Goal: Transaction & Acquisition: Obtain resource

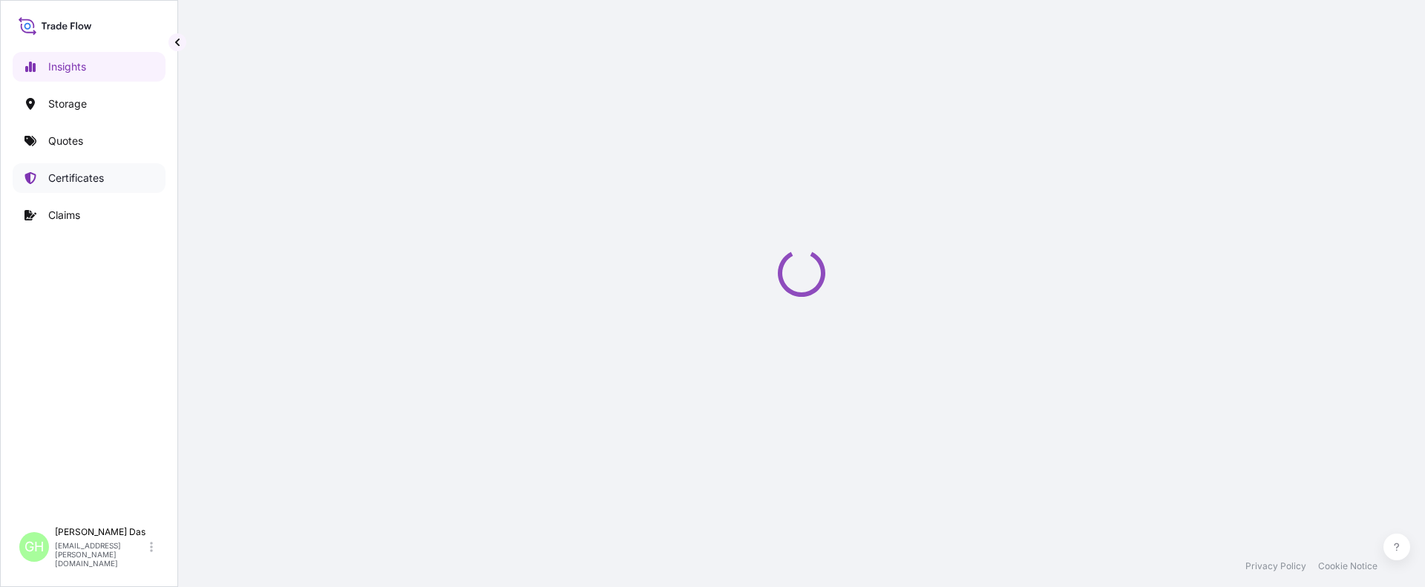
select select "2025"
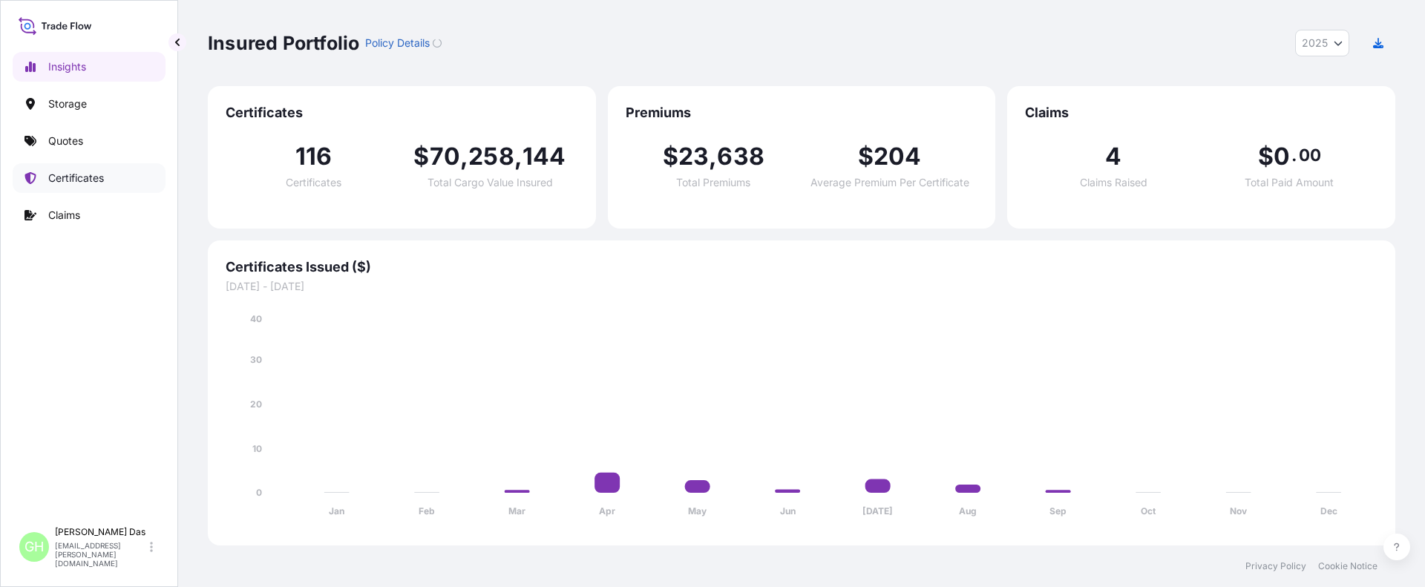
click at [65, 180] on p "Certificates" at bounding box center [76, 178] width 56 height 15
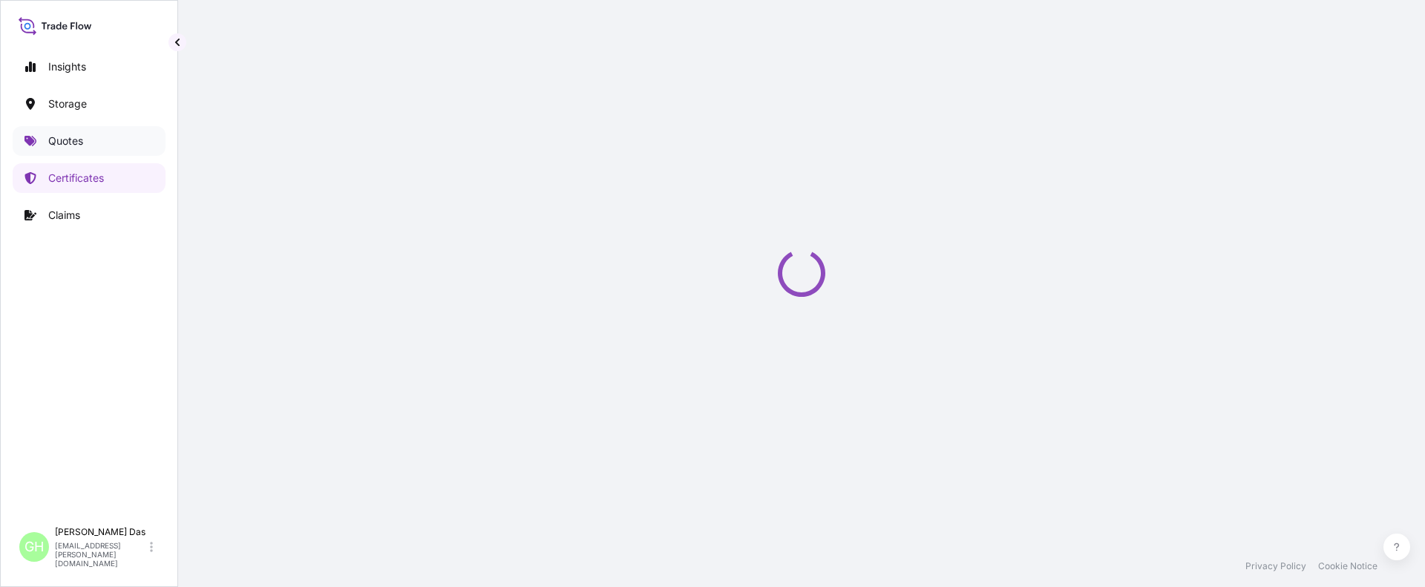
click at [80, 141] on p "Quotes" at bounding box center [65, 141] width 35 height 15
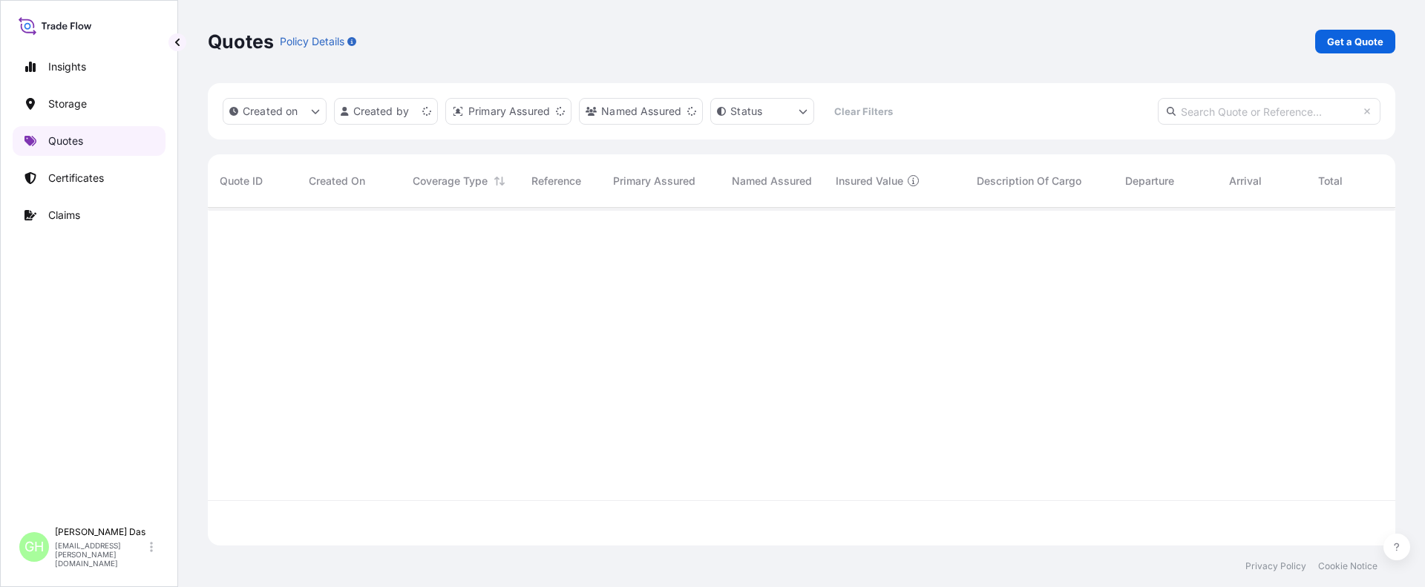
scroll to position [335, 1177]
click at [1356, 48] on p "Get a Quote" at bounding box center [1355, 41] width 56 height 15
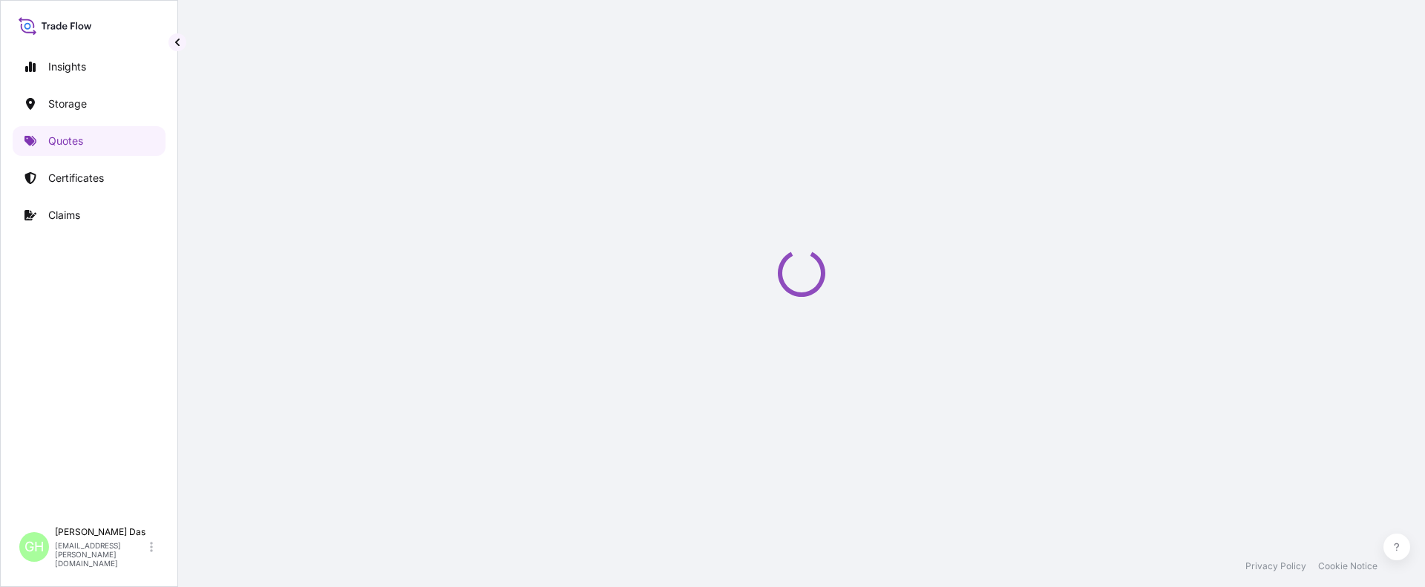
select select "Water"
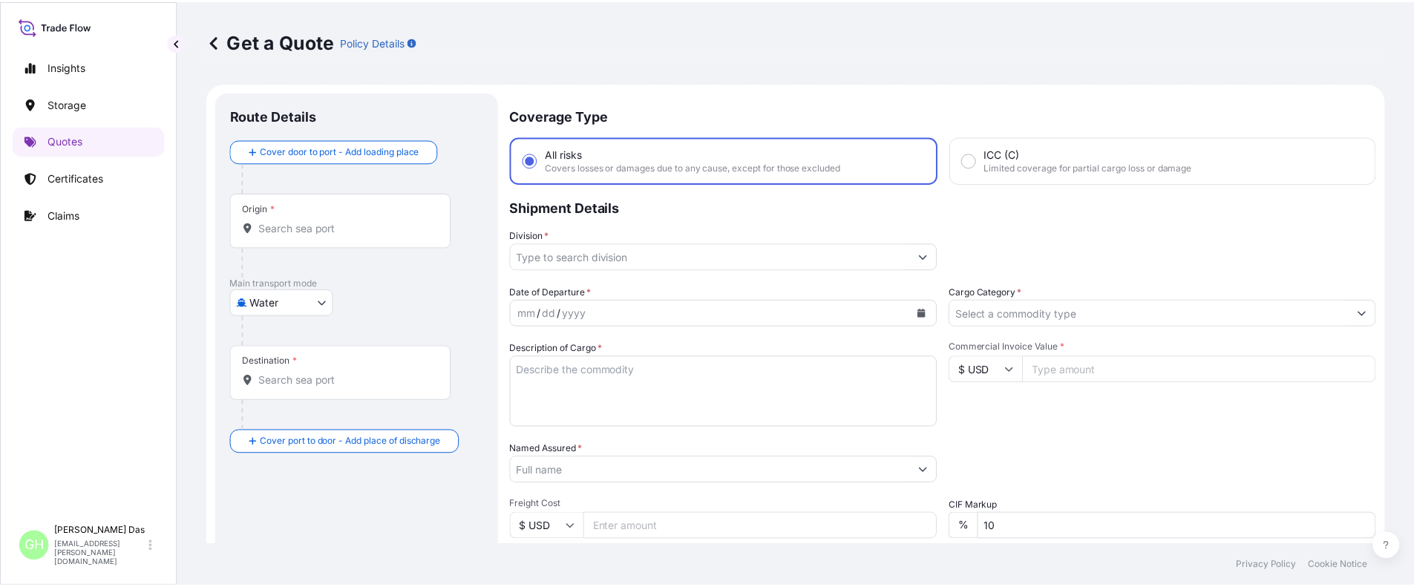
scroll to position [24, 0]
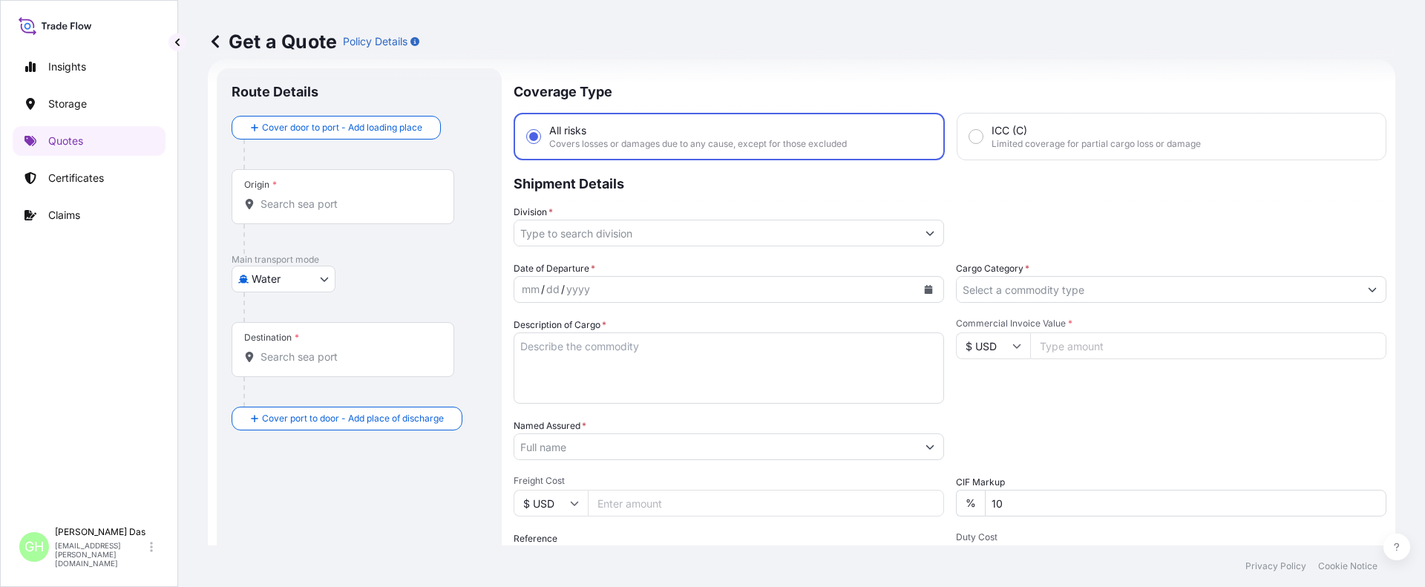
click at [350, 199] on input "Origin *" at bounding box center [348, 204] width 175 height 15
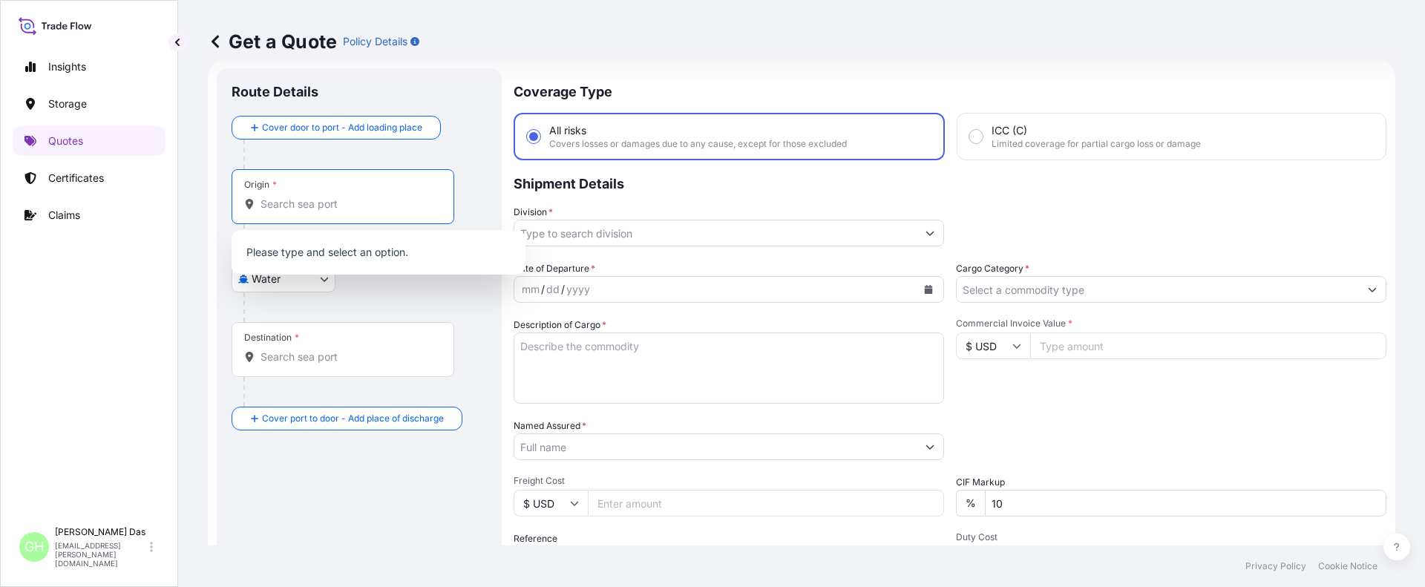
paste input "[GEOGRAPHIC_DATA], [GEOGRAPHIC_DATA]"
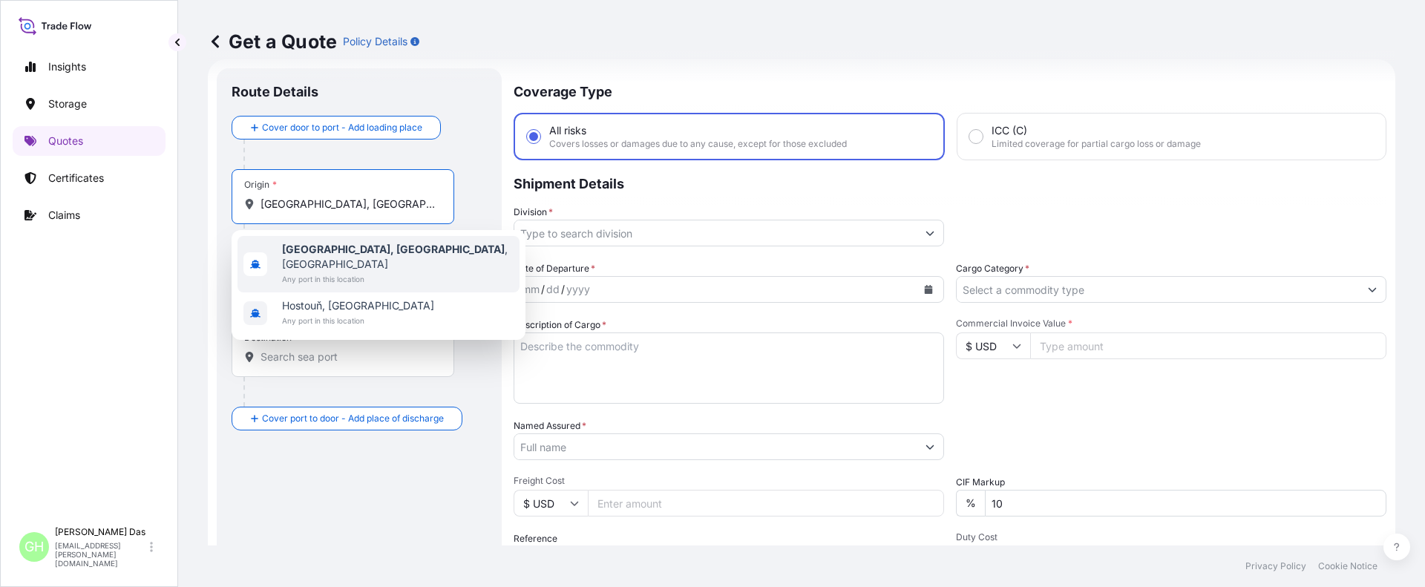
click at [315, 272] on span "Any port in this location" at bounding box center [398, 279] width 232 height 15
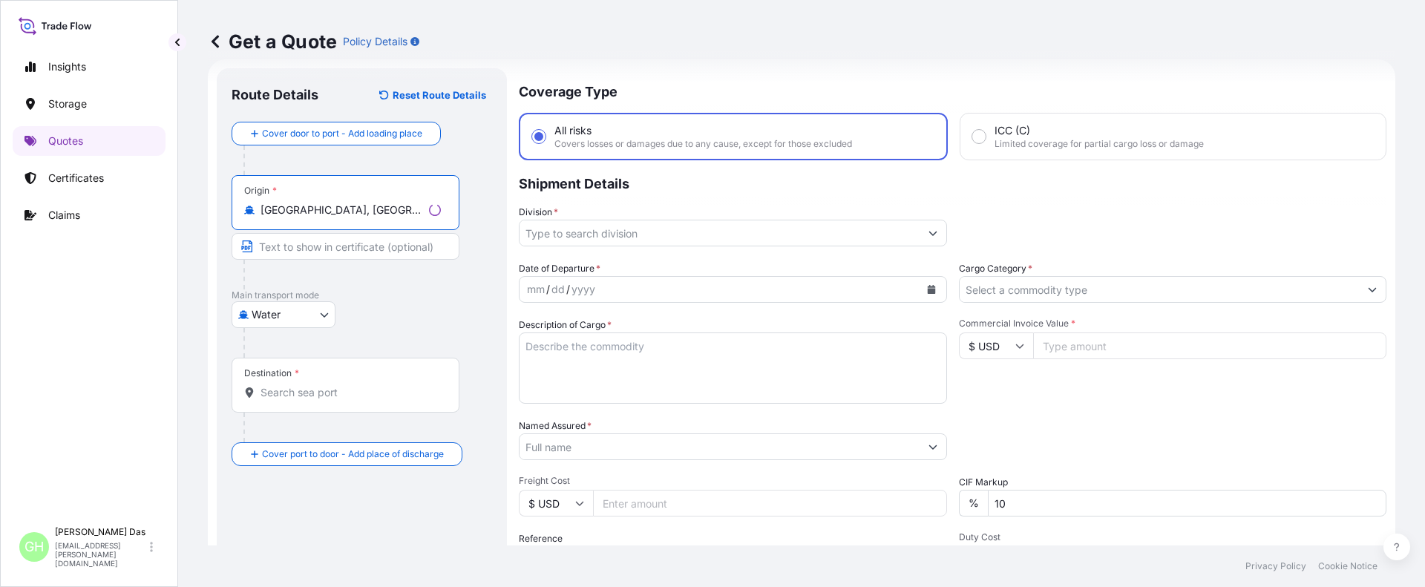
type input "[GEOGRAPHIC_DATA], [GEOGRAPHIC_DATA], [GEOGRAPHIC_DATA]"
click at [330, 387] on input "Destination *" at bounding box center [348, 392] width 175 height 15
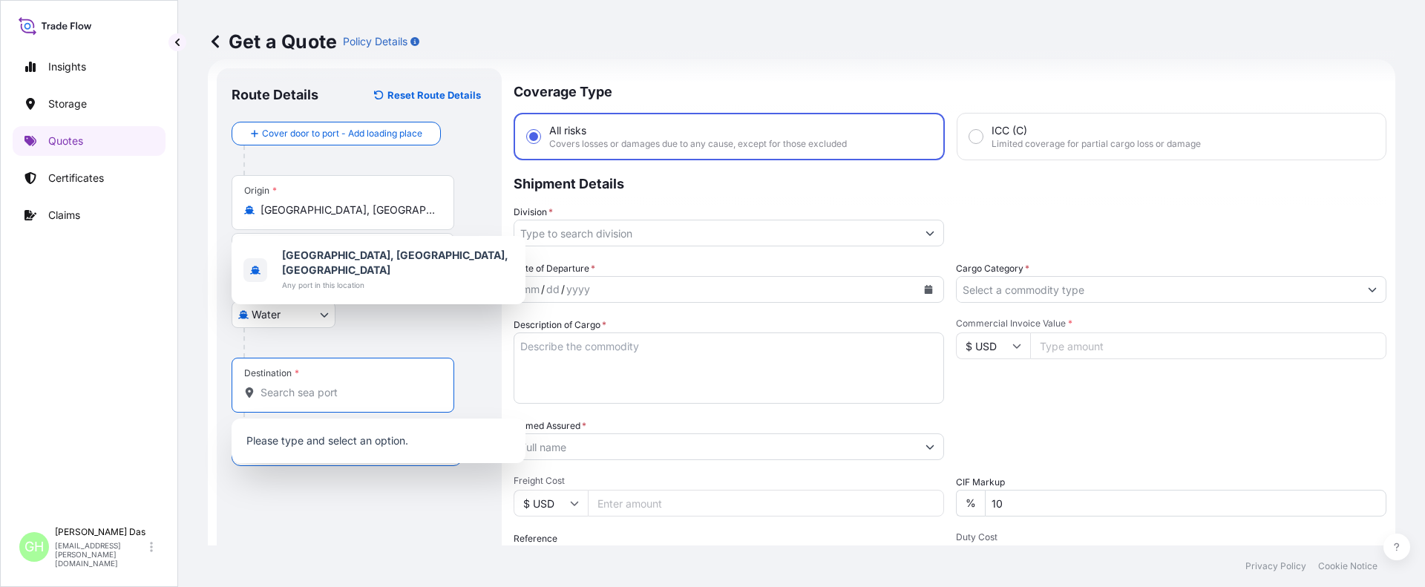
paste input "ASHDOD, [GEOGRAPHIC_DATA]"
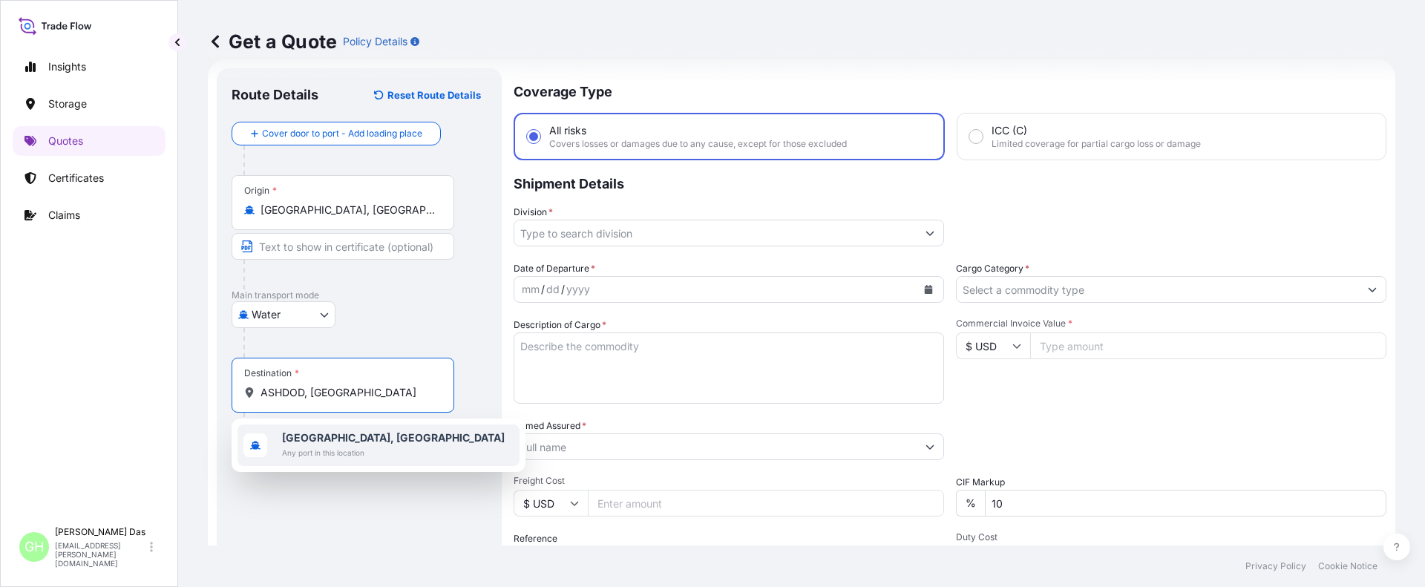
click at [296, 436] on b "[GEOGRAPHIC_DATA], [GEOGRAPHIC_DATA]" at bounding box center [393, 437] width 223 height 13
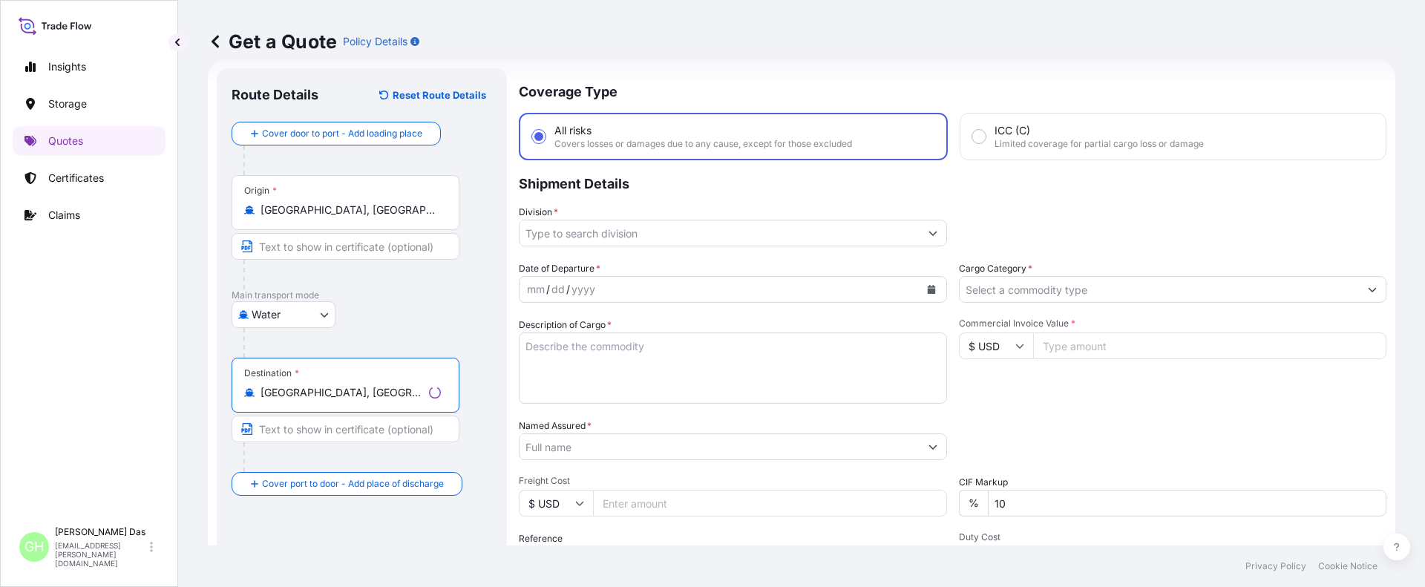
type input "[GEOGRAPHIC_DATA], [GEOGRAPHIC_DATA]"
click at [564, 231] on input "Division *" at bounding box center [720, 233] width 400 height 27
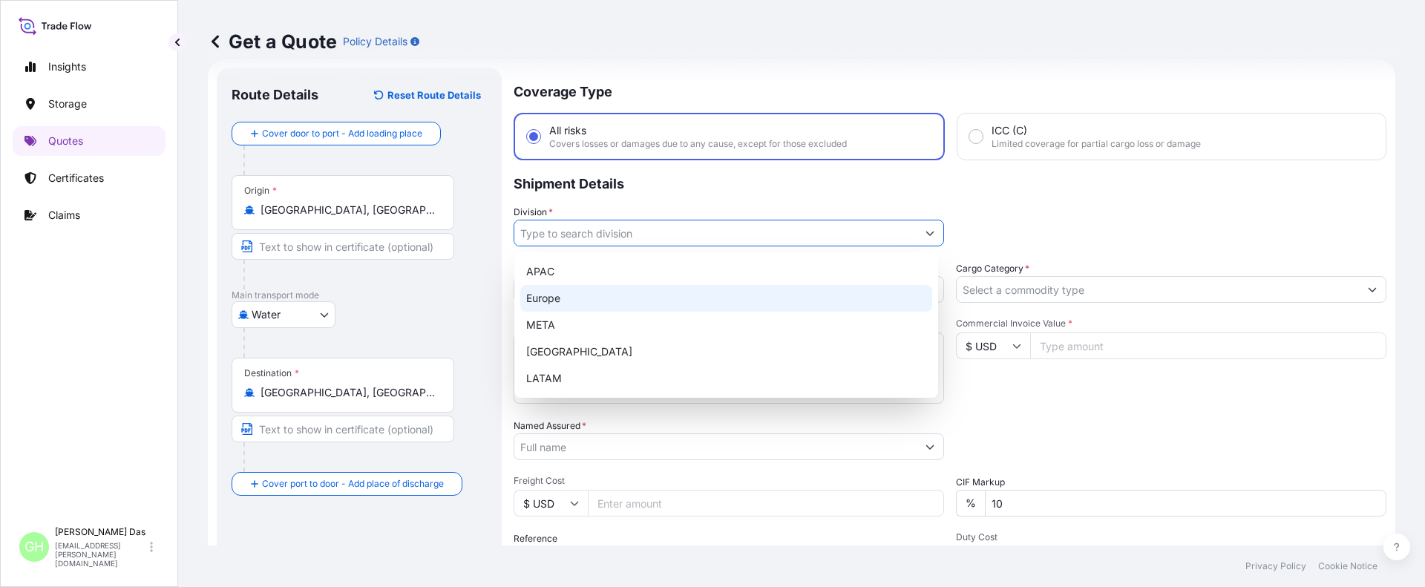
click at [543, 285] on div "Europe" at bounding box center [726, 298] width 412 height 27
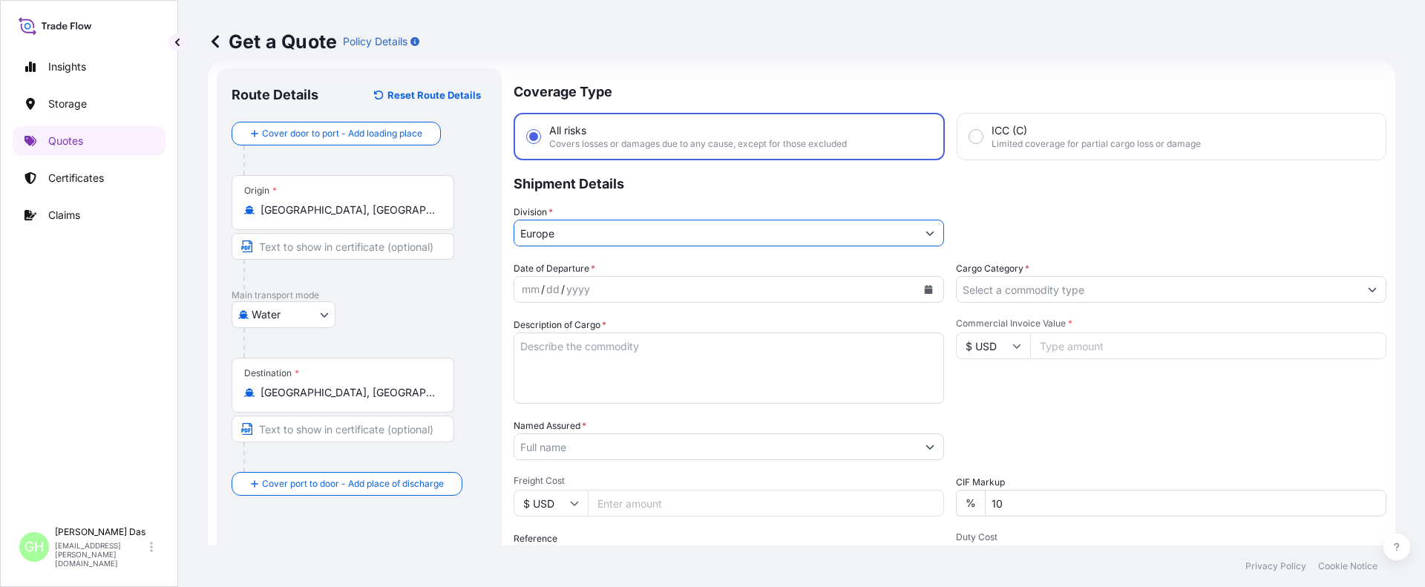
click at [585, 231] on input "Europe" at bounding box center [715, 233] width 402 height 27
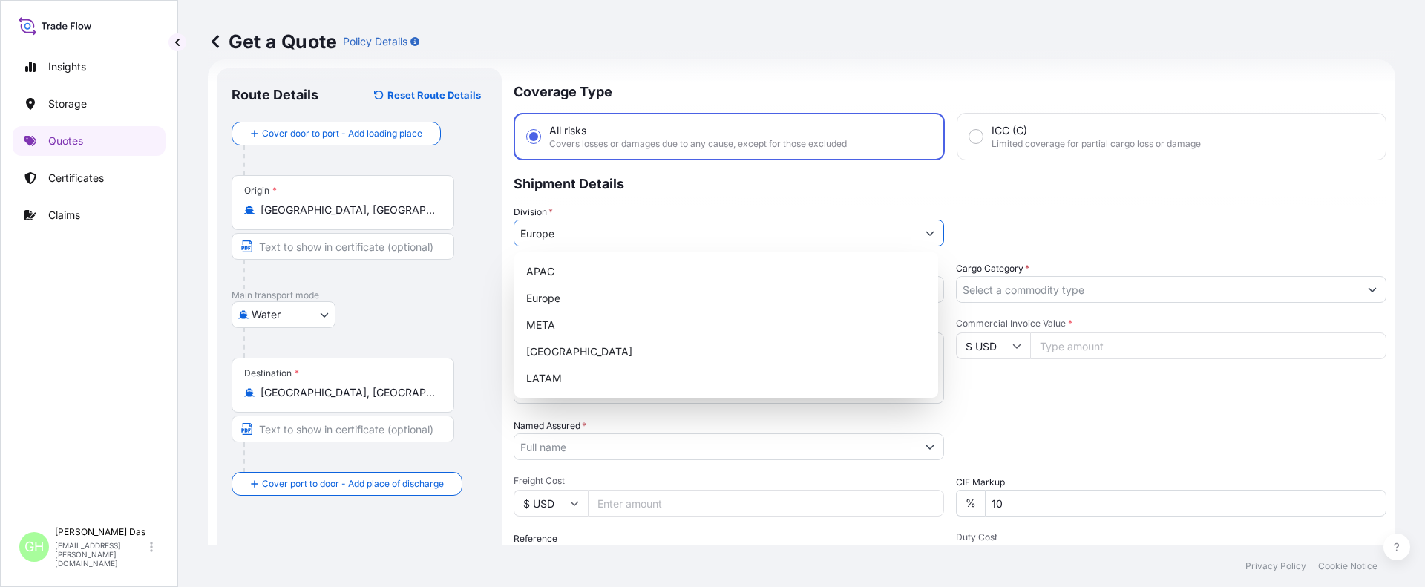
click at [926, 230] on icon "Show suggestions" at bounding box center [930, 233] width 9 height 9
click at [552, 274] on div "APAC" at bounding box center [726, 271] width 412 height 27
type input "APAC"
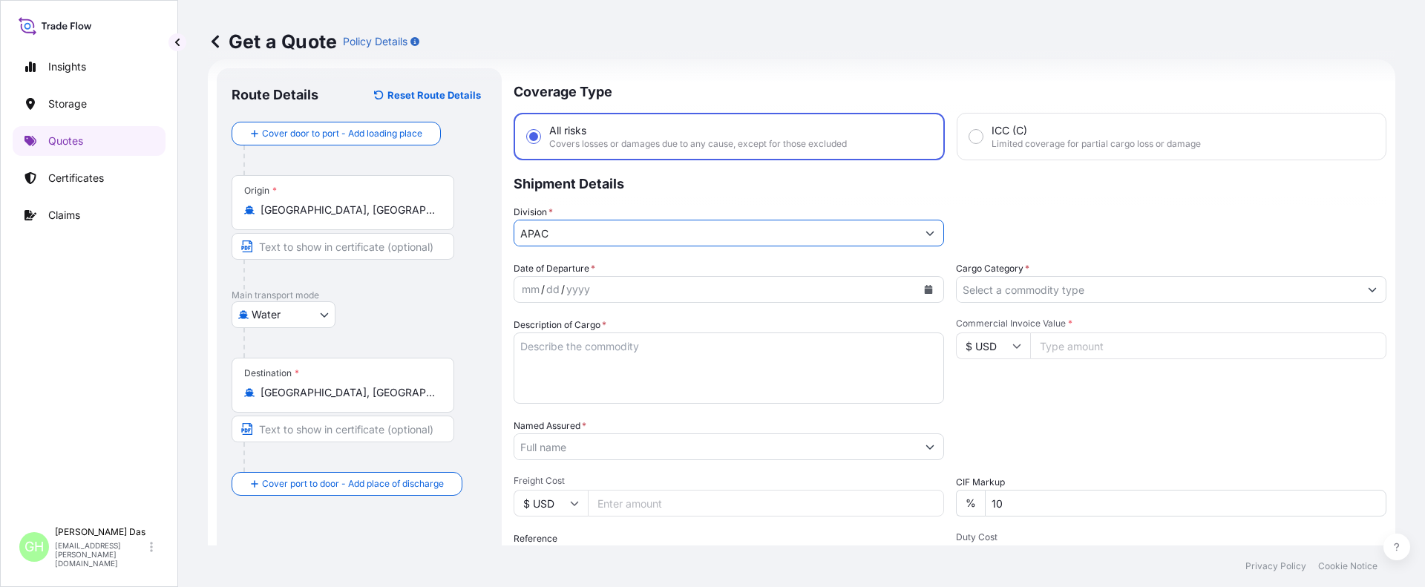
click at [575, 289] on div "yyyy" at bounding box center [578, 290] width 27 height 18
click at [925, 290] on icon "Calendar" at bounding box center [929, 289] width 8 height 9
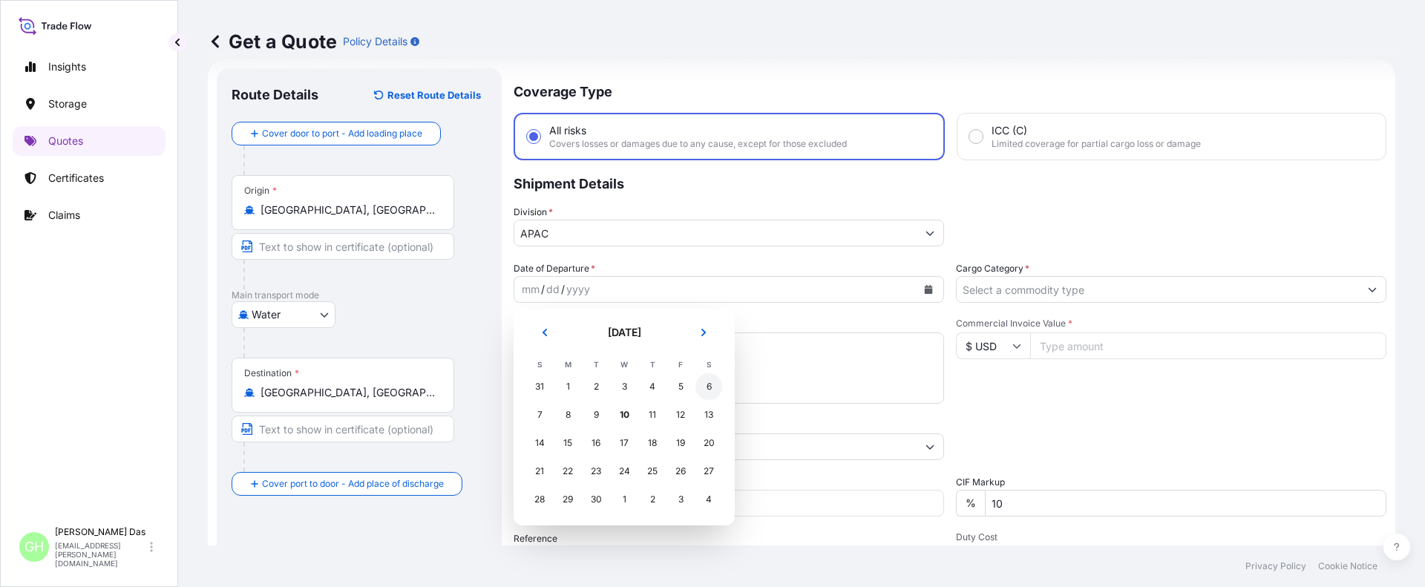
click at [710, 387] on div "6" at bounding box center [709, 386] width 27 height 27
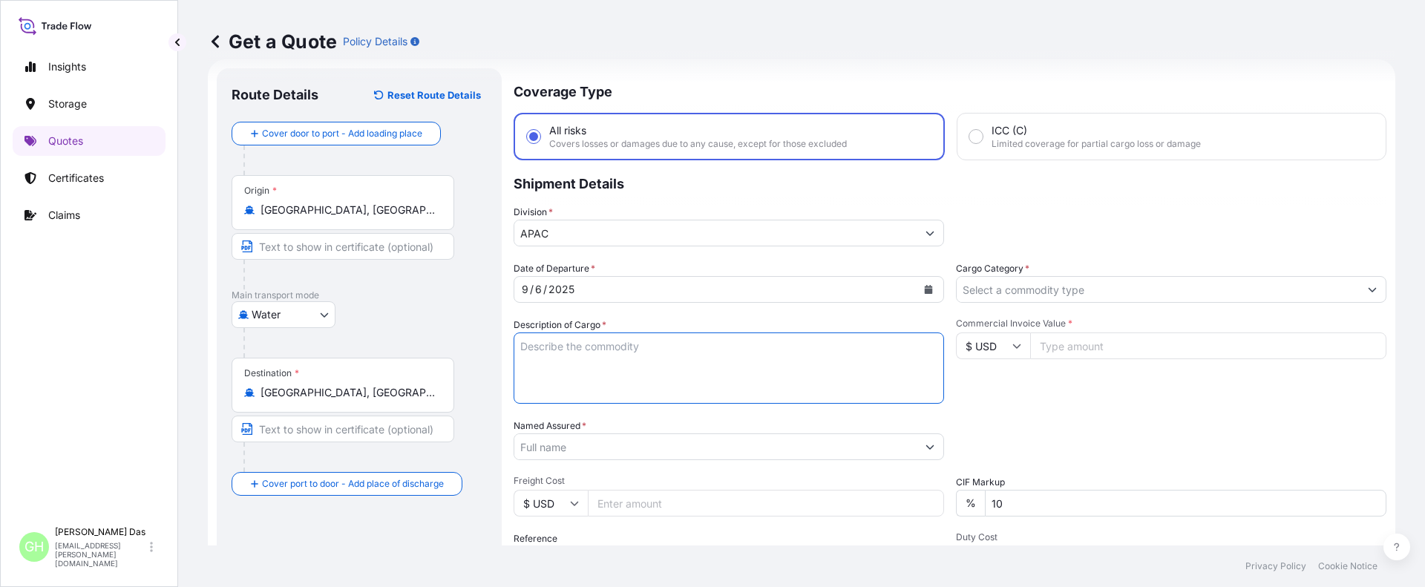
click at [600, 353] on textarea "Description of Cargo *" at bounding box center [729, 368] width 431 height 71
paste textarea "BAGS LOADED INTO 4 40' CONTAINER(S) ALATHON M5370, 55BAG"
click at [524, 345] on textarea "BAGS LOADED INTO 4 40' CONTAINER(S) ALATHON M5370, 55BAG" at bounding box center [729, 368] width 431 height 71
type textarea "3740 BAGS LOADED INTO 4 40' CONTAINER(S) ALATHON M5370, 55BAG"
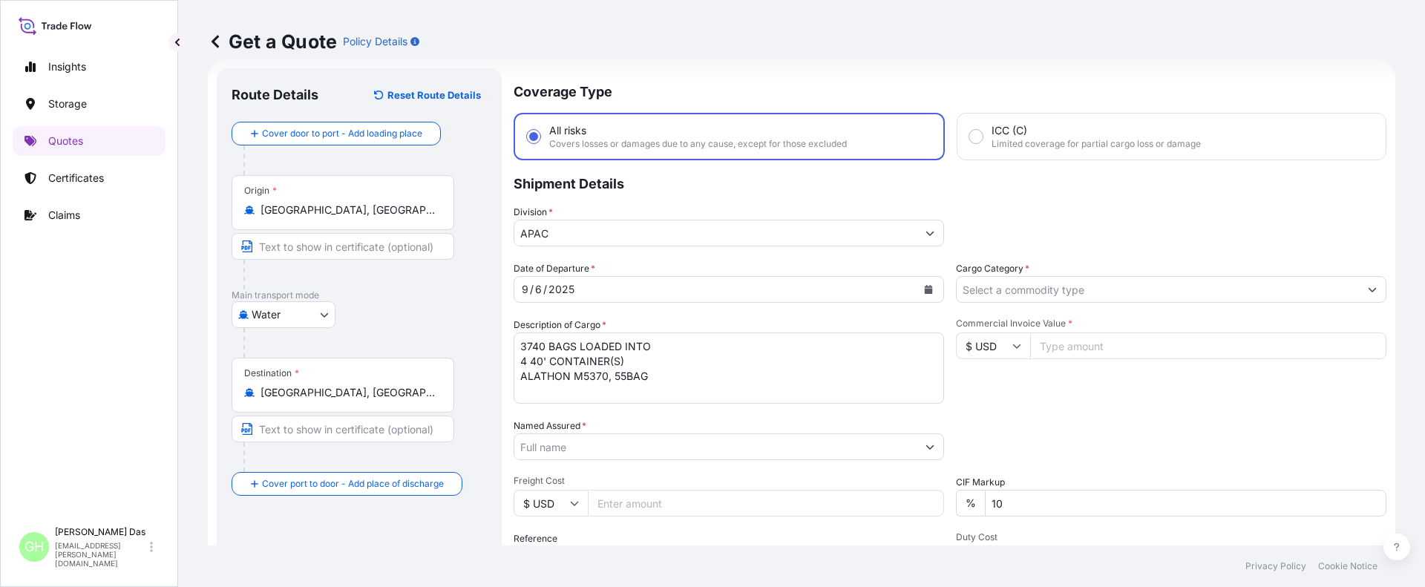
click at [579, 457] on input "Named Assured *" at bounding box center [715, 447] width 402 height 27
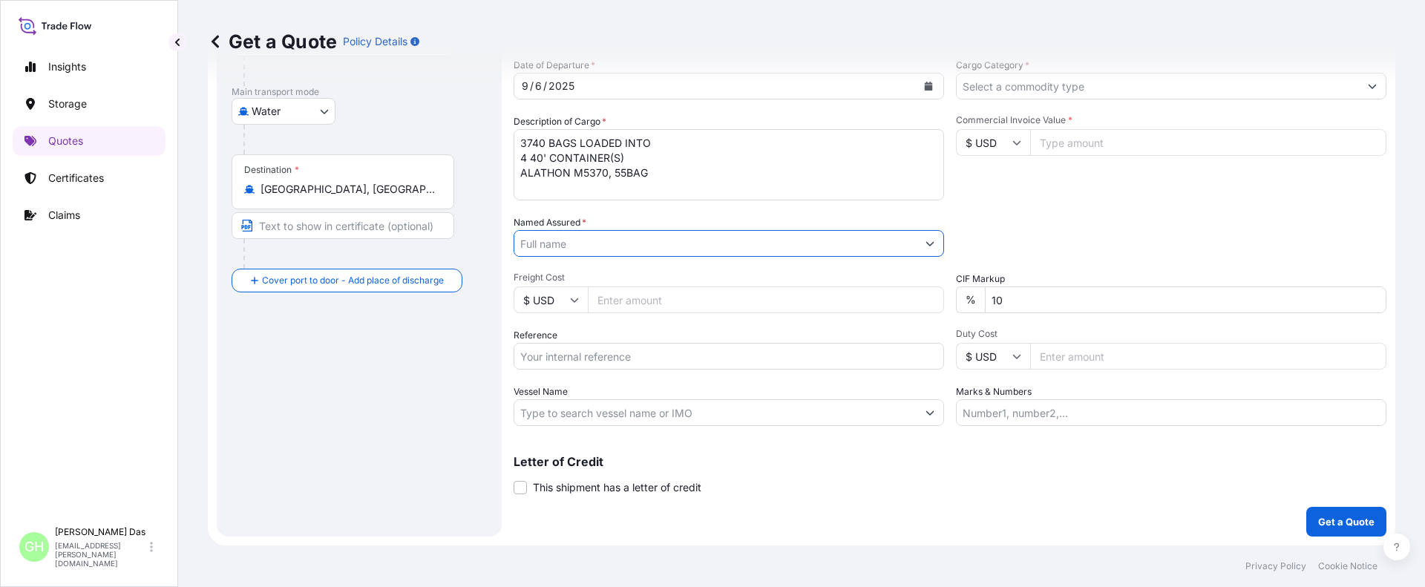
click at [575, 356] on input "Reference" at bounding box center [729, 356] width 431 height 27
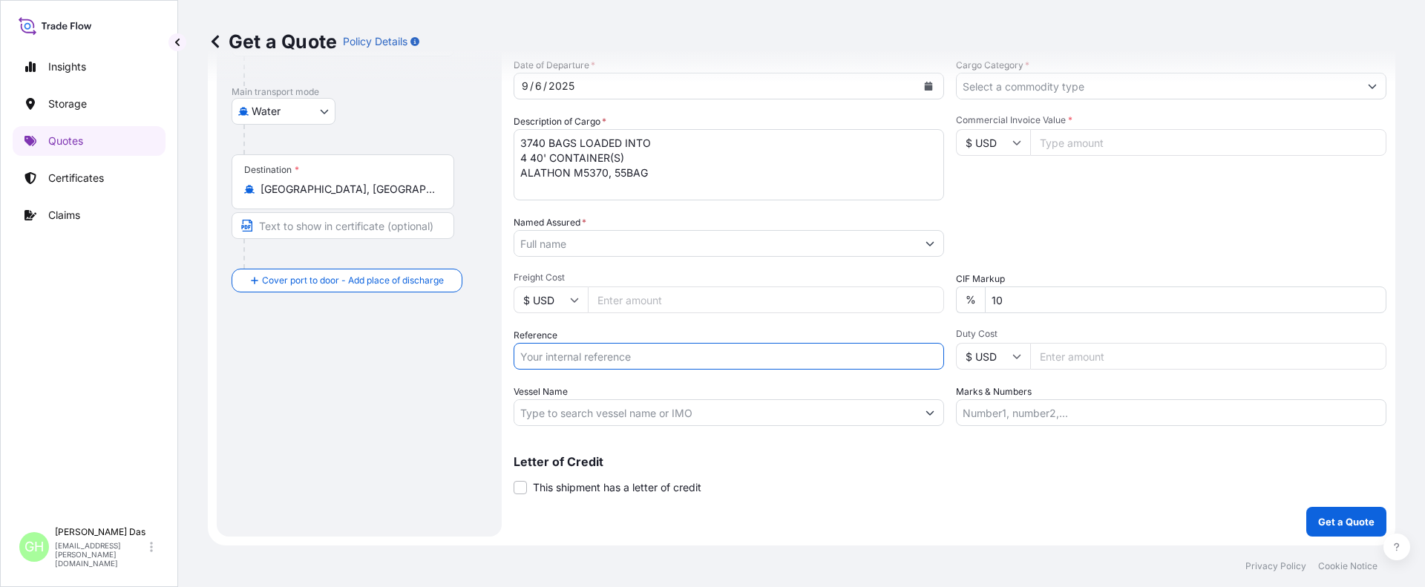
paste input "5013138739"
type input "5013138739"
click at [585, 247] on input "Named Assured *" at bounding box center [715, 243] width 402 height 27
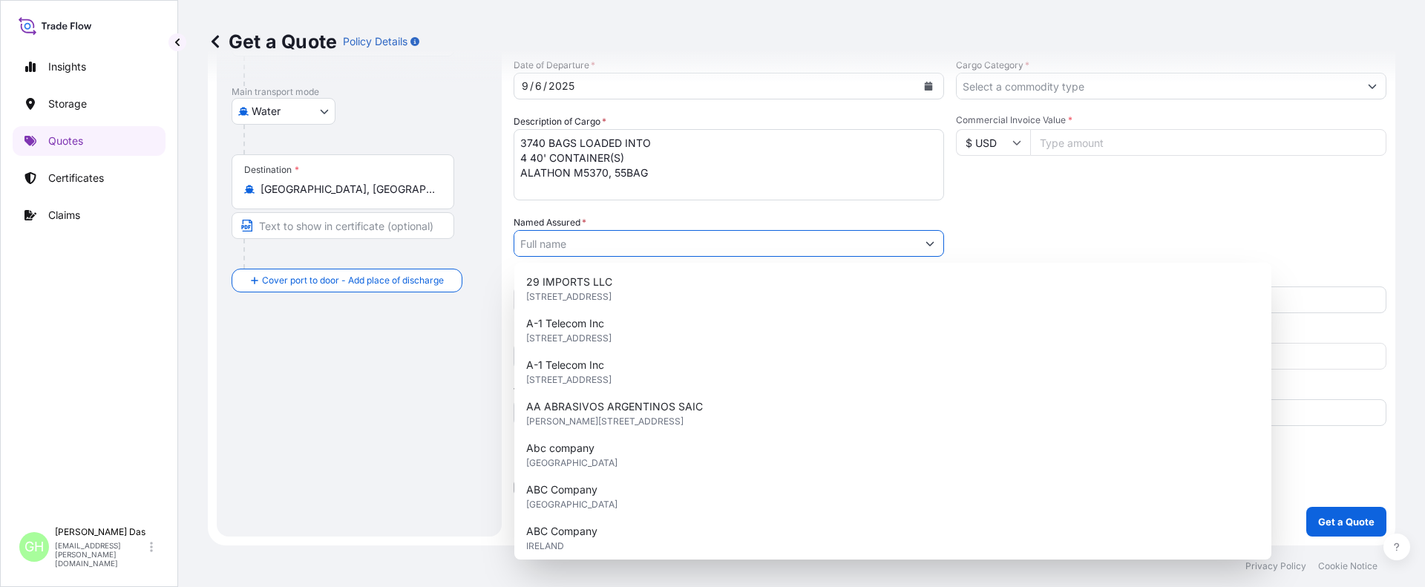
paste input "EQUISTAR CHEMICALS, LP"
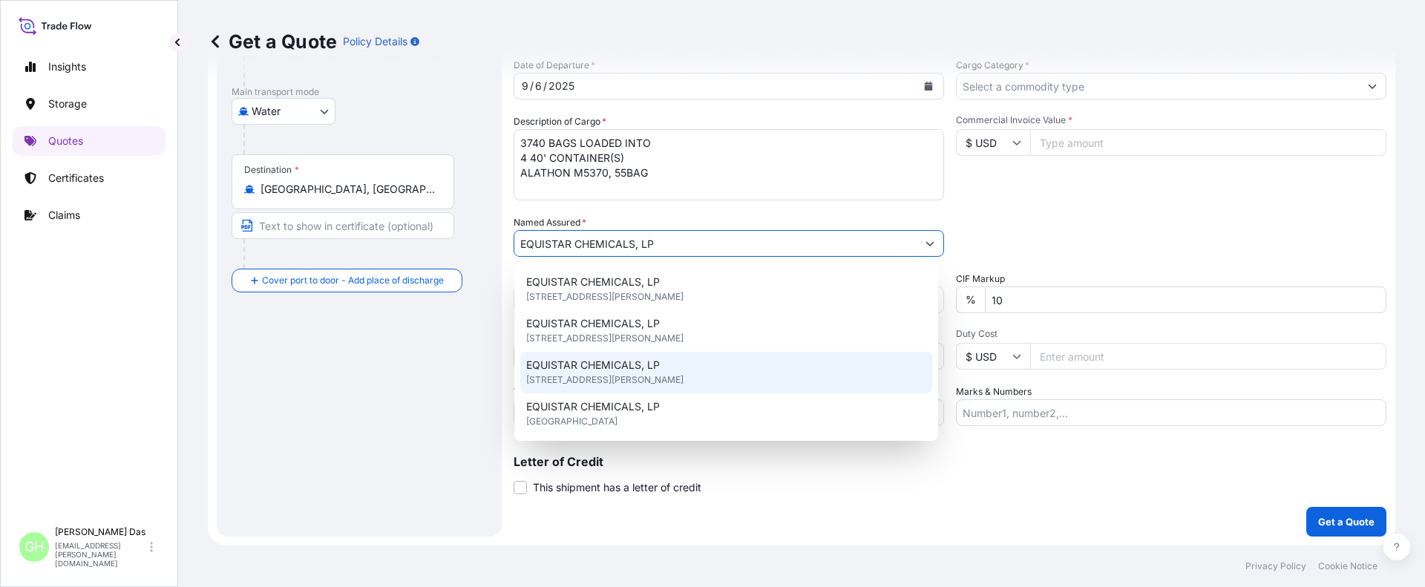
click at [684, 381] on span "[STREET_ADDRESS][PERSON_NAME]" at bounding box center [604, 380] width 157 height 15
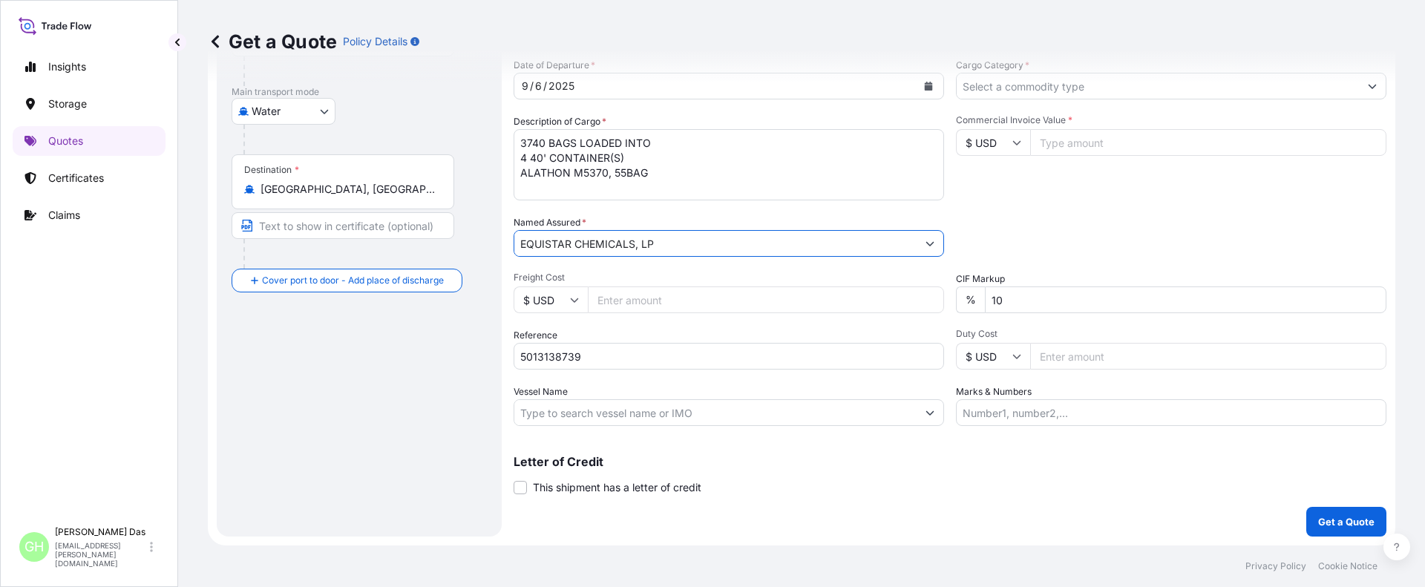
type input "EQUISTAR CHEMICALS, LP"
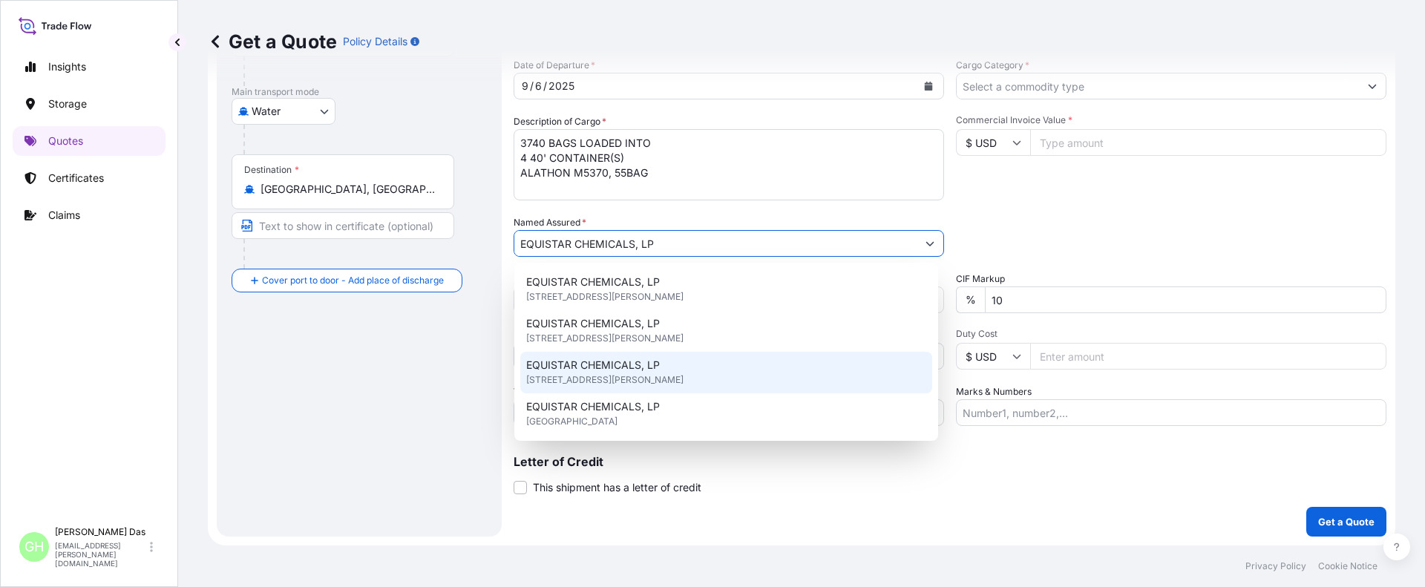
click at [386, 402] on div "Route Details Reset Route Details Cover door to port - Add loading place Place …" at bounding box center [359, 201] width 255 height 642
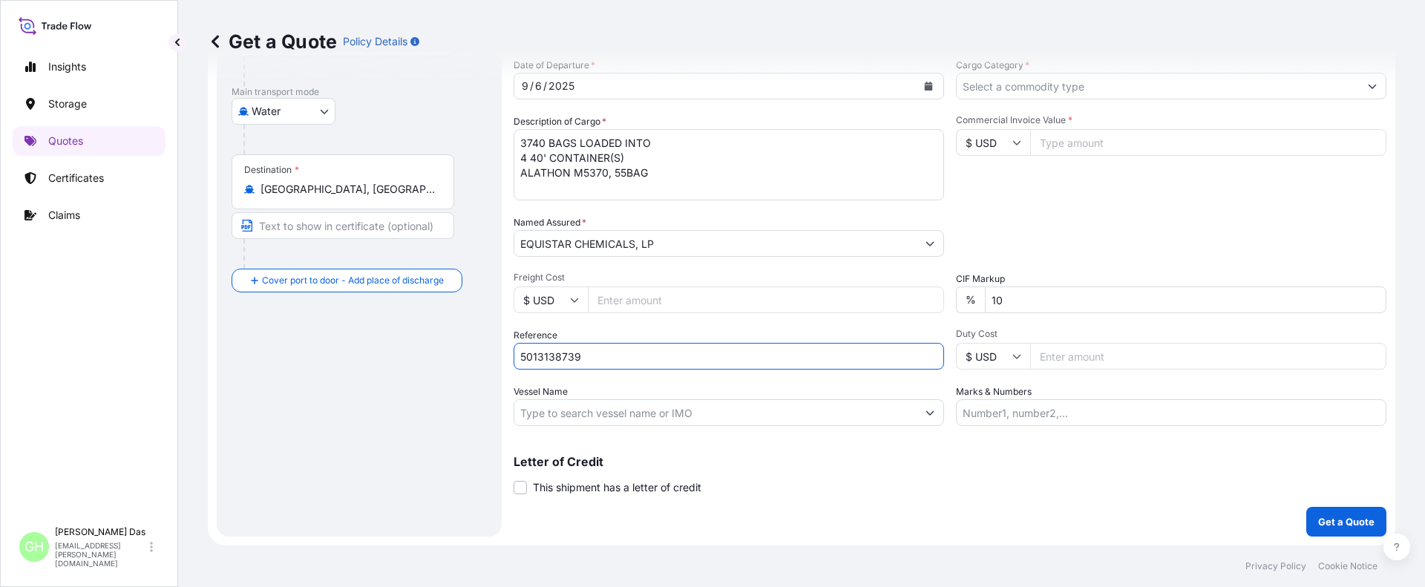
click at [520, 360] on input "5013138739" at bounding box center [729, 356] width 431 height 27
paste input "10420847568"
type input "10420847568 / 5013138739"
click at [321, 393] on div "Route Details Reset Route Details Cover door to port - Add loading place Place …" at bounding box center [359, 201] width 255 height 642
click at [576, 419] on input "Vessel Name" at bounding box center [715, 412] width 402 height 27
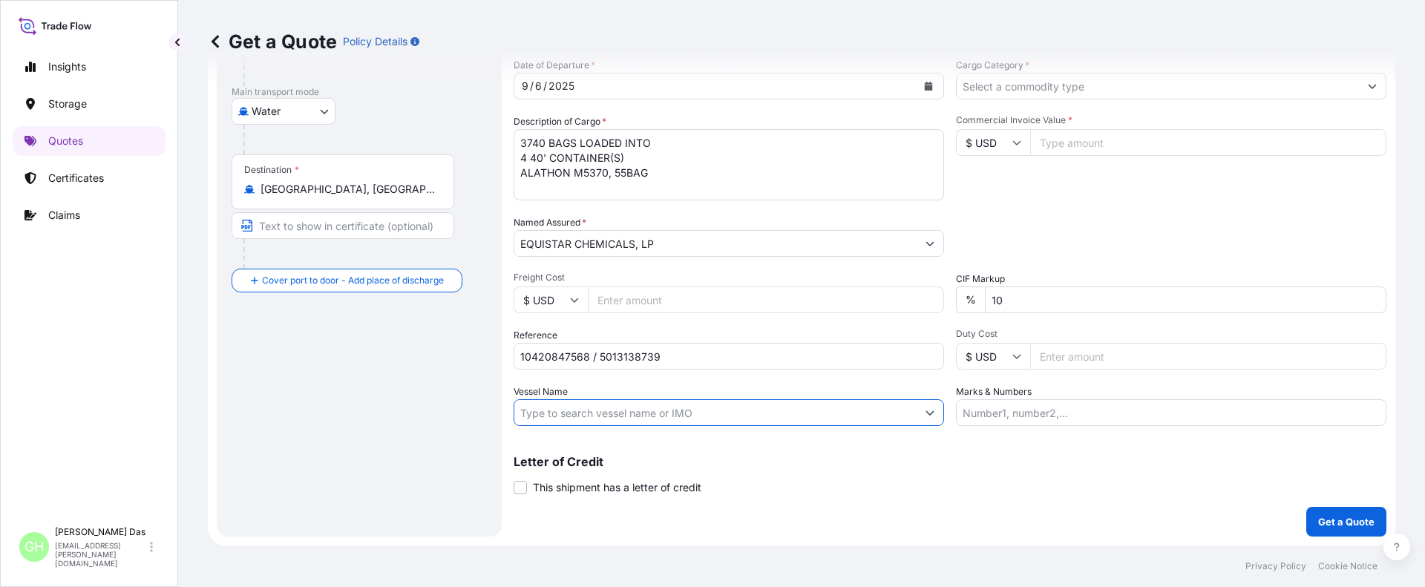
paste input "MSC [GEOGRAPHIC_DATA]"
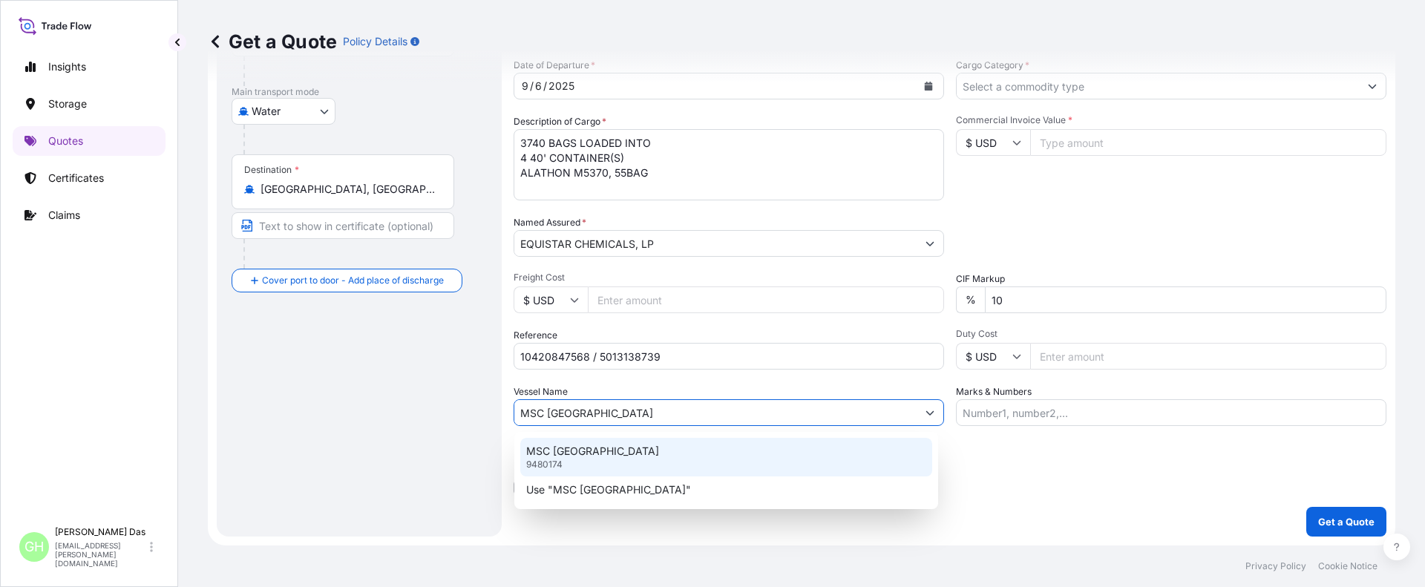
click at [573, 454] on p "MSC [GEOGRAPHIC_DATA]" at bounding box center [592, 451] width 133 height 15
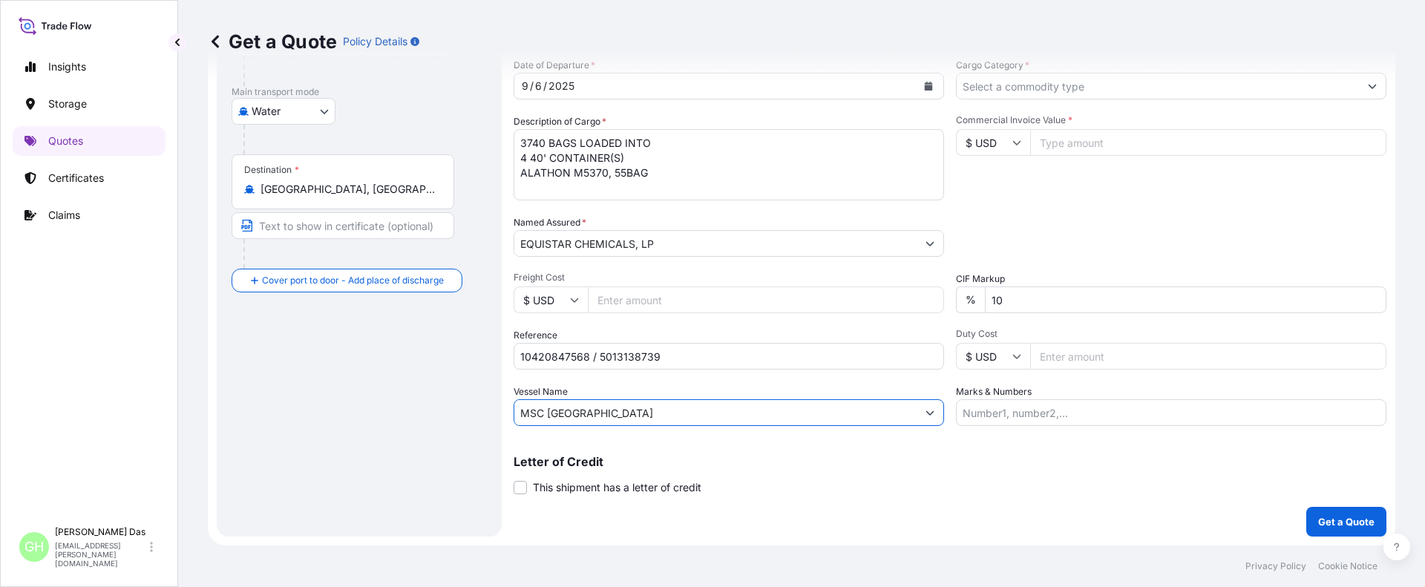
type input "MSC [GEOGRAPHIC_DATA]"
click at [1050, 85] on input "Cargo Category *" at bounding box center [1158, 86] width 402 height 27
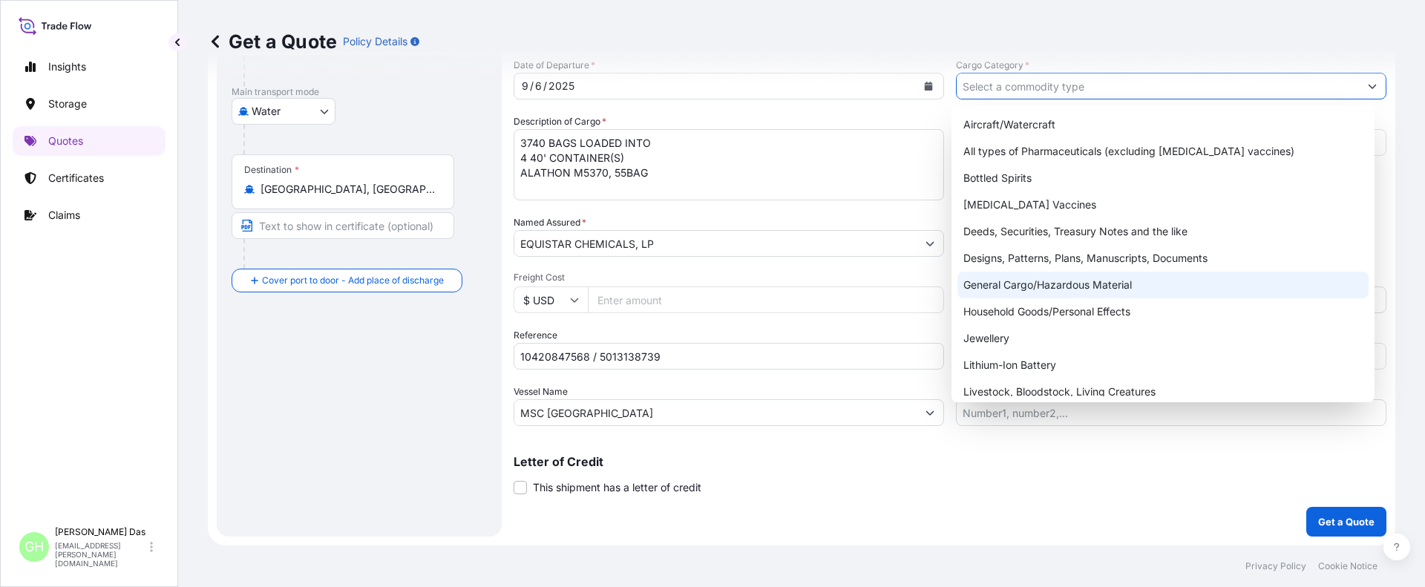
click at [1001, 290] on div "General Cargo/Hazardous Material" at bounding box center [1164, 285] width 412 height 27
type input "General Cargo/Hazardous Material"
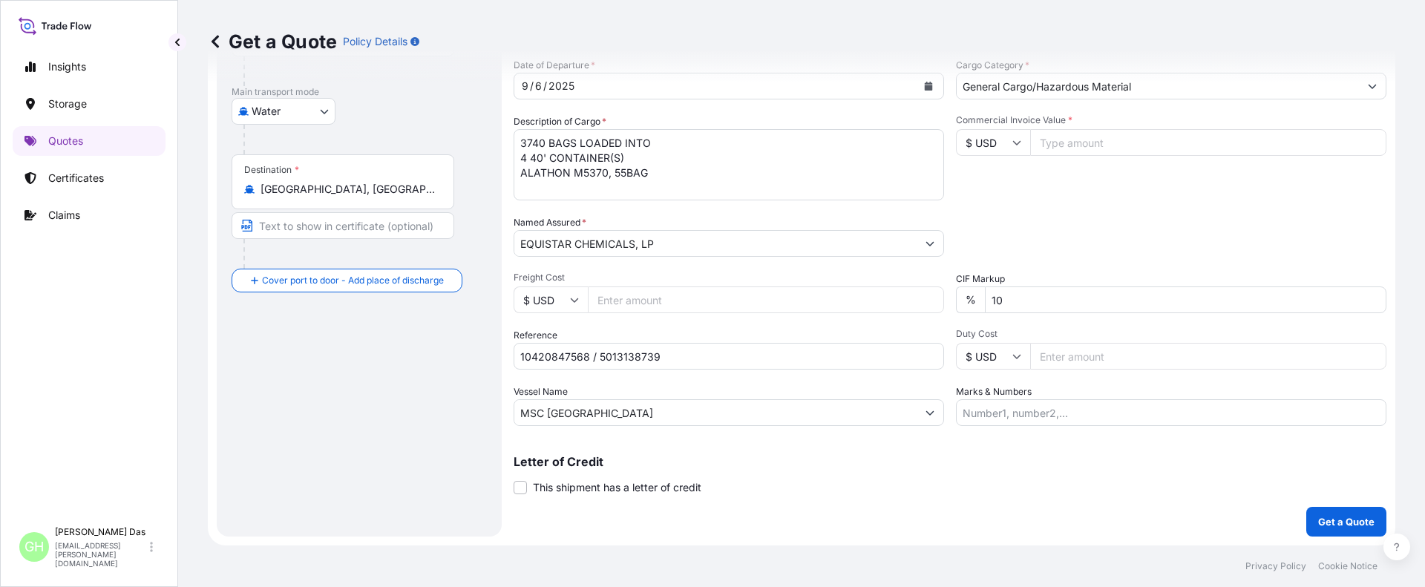
click at [1075, 151] on input "Commercial Invoice Value *" at bounding box center [1208, 142] width 356 height 27
click at [1061, 145] on input "Commercial Invoice Value *" at bounding box center [1208, 142] width 356 height 27
paste input "76500"
type input "76500"
click at [1021, 197] on div "Commercial Invoice Value * $ USD 76500" at bounding box center [1171, 157] width 431 height 86
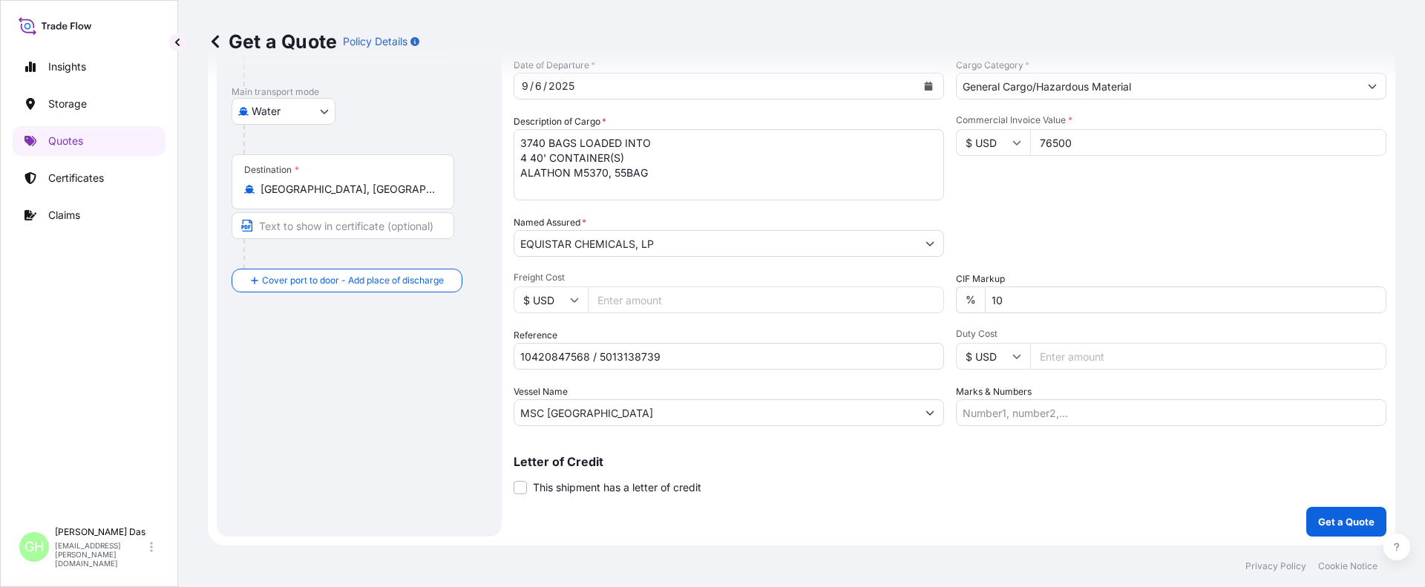
click at [460, 397] on div "Route Details Reset Route Details Cover door to port - Add loading place Place …" at bounding box center [359, 201] width 255 height 642
click at [1126, 189] on div "Commercial Invoice Value * $ USD 76500" at bounding box center [1171, 157] width 431 height 86
click at [1087, 505] on div "Coverage Type All risks Covers losses or damages due to any cause, except for t…" at bounding box center [950, 201] width 873 height 672
click at [1349, 520] on p "Get a Quote" at bounding box center [1346, 521] width 56 height 15
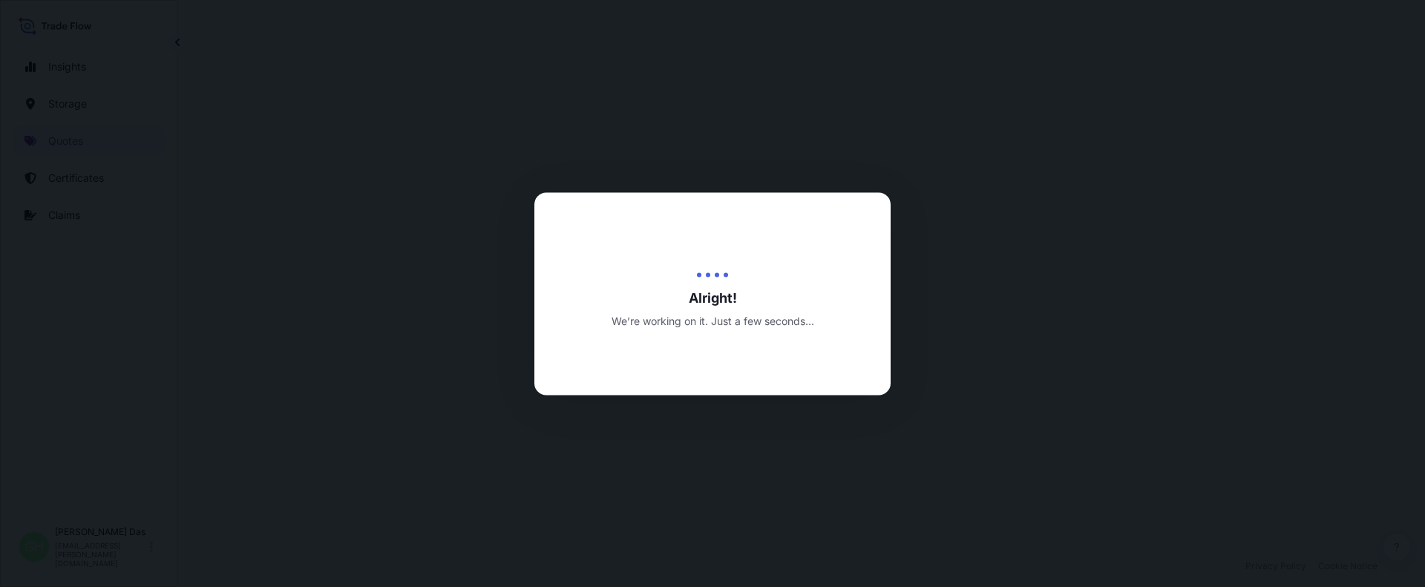
scroll to position [713, 0]
select select "Water"
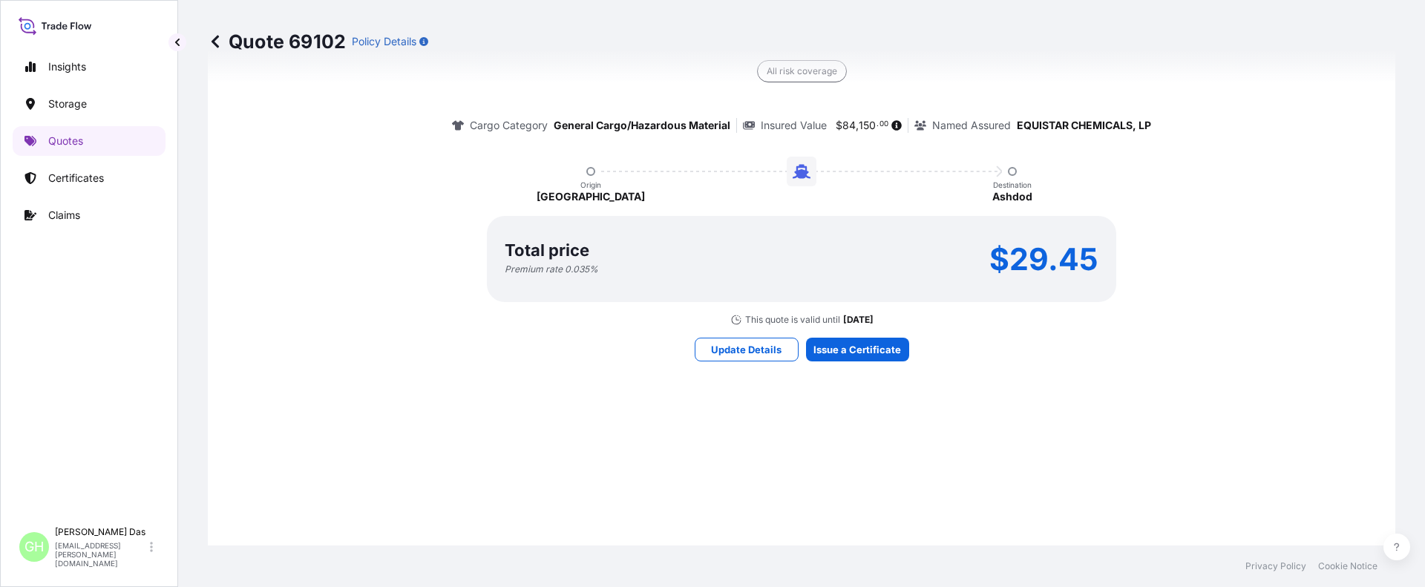
scroll to position [1340, 0]
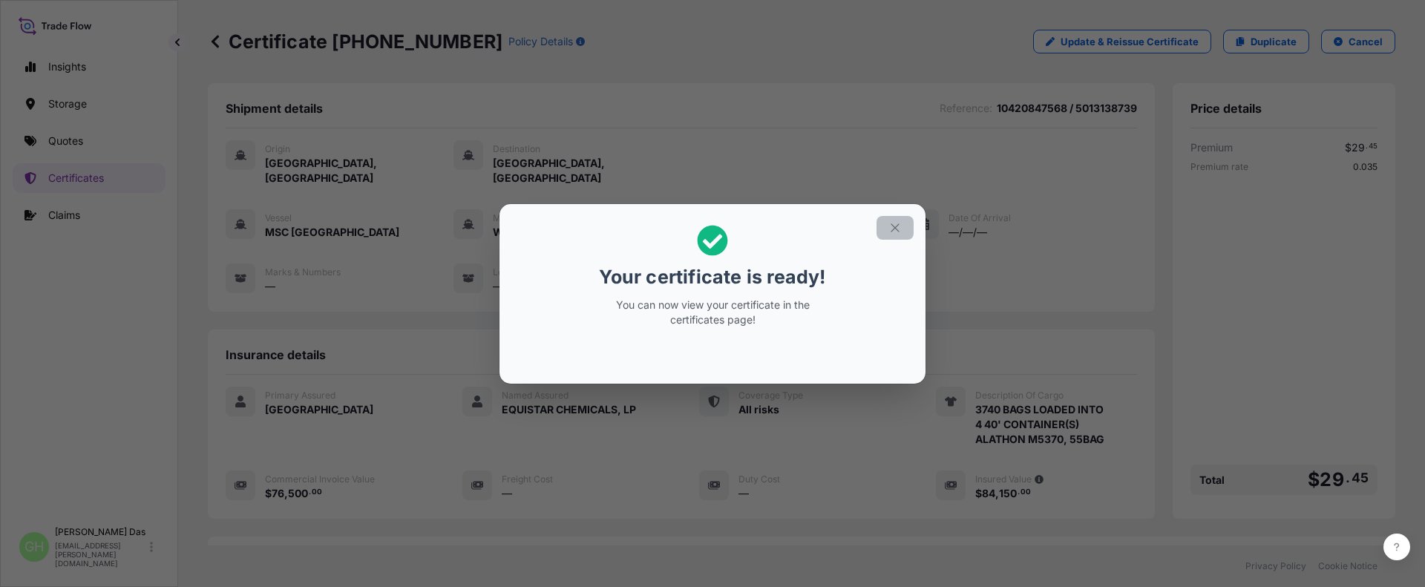
click at [897, 228] on icon "button" at bounding box center [895, 227] width 13 height 13
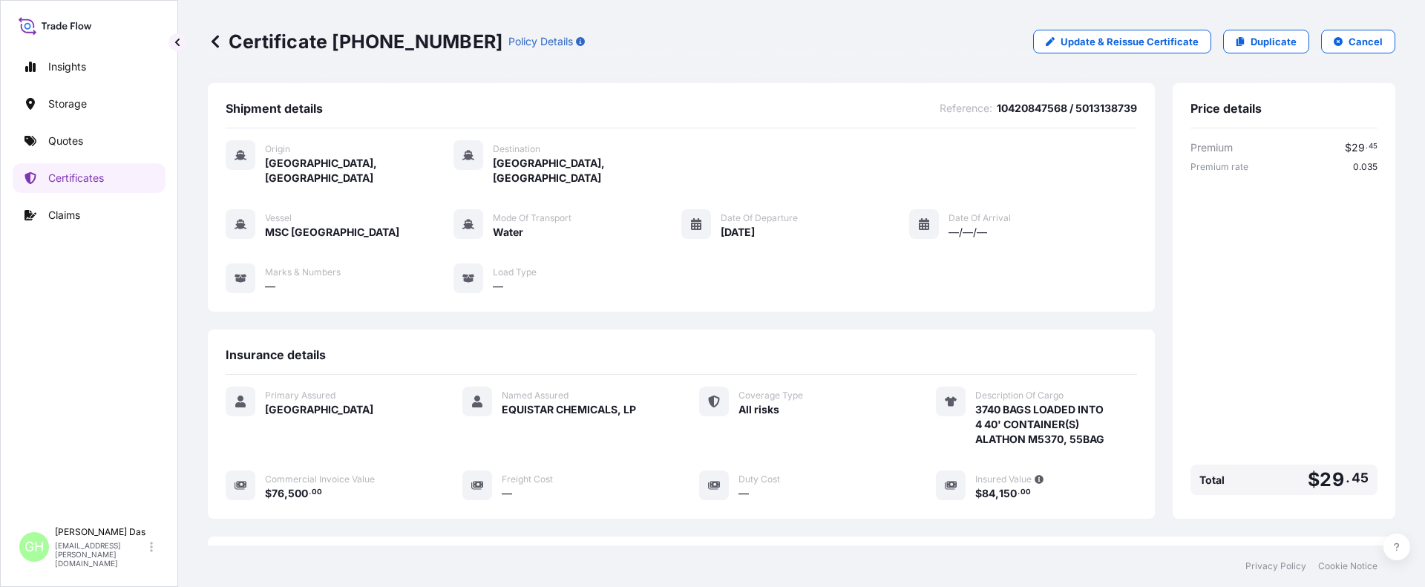
scroll to position [208, 0]
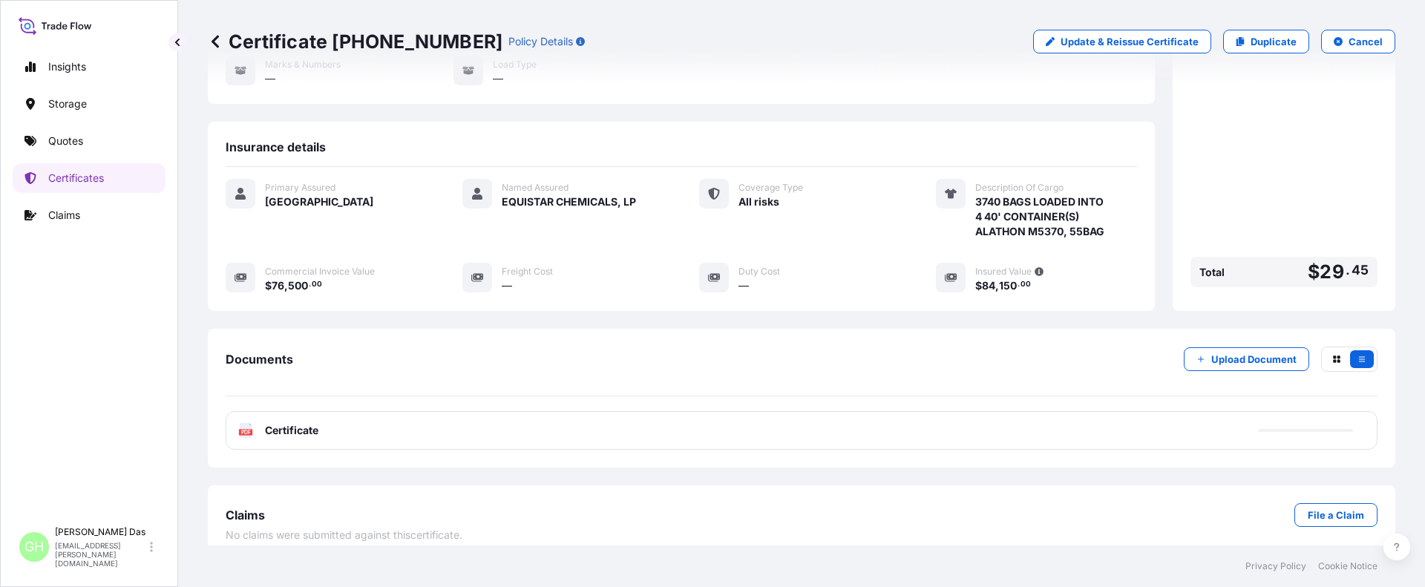
click at [721, 411] on div "PDF Certificate" at bounding box center [802, 430] width 1152 height 39
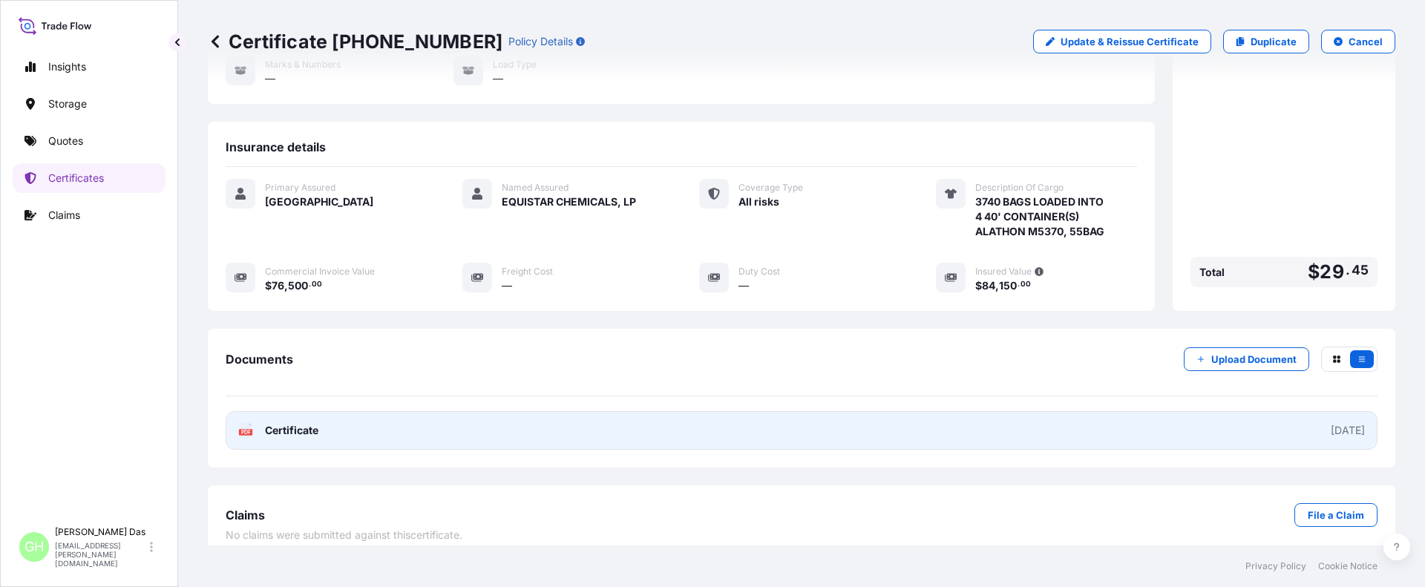
click at [831, 421] on link "PDF Certificate [DATE]" at bounding box center [802, 430] width 1152 height 39
